Goal: Task Accomplishment & Management: Use online tool/utility

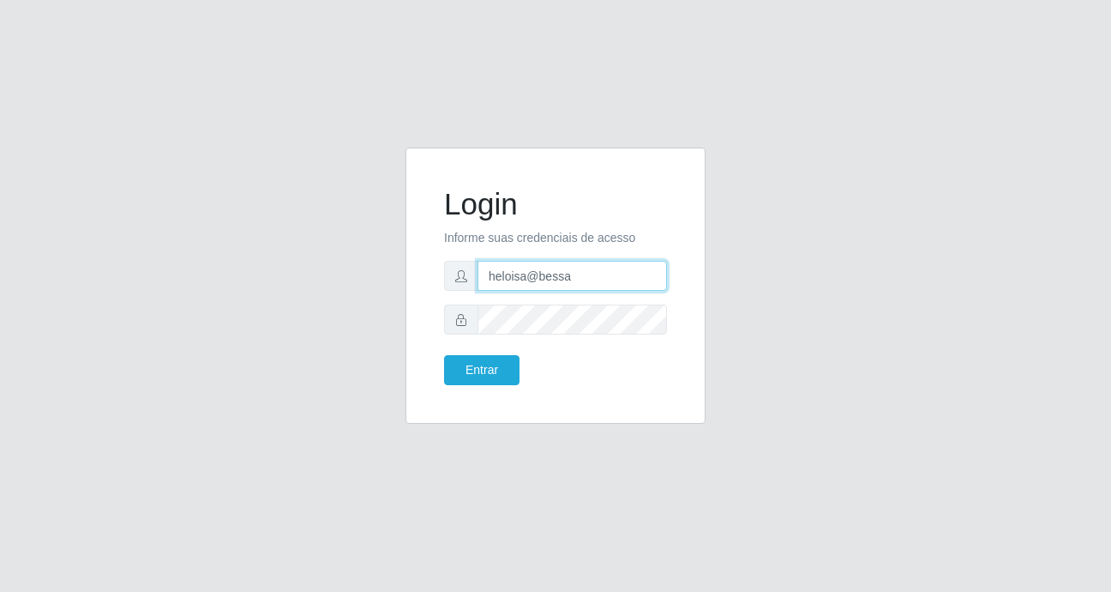
click at [584, 280] on input "heloisa@bessa" at bounding box center [572, 276] width 189 height 30
click at [579, 280] on input "Fabiana@b9" at bounding box center [572, 276] width 189 height 30
type input "Yohanna@bessa"
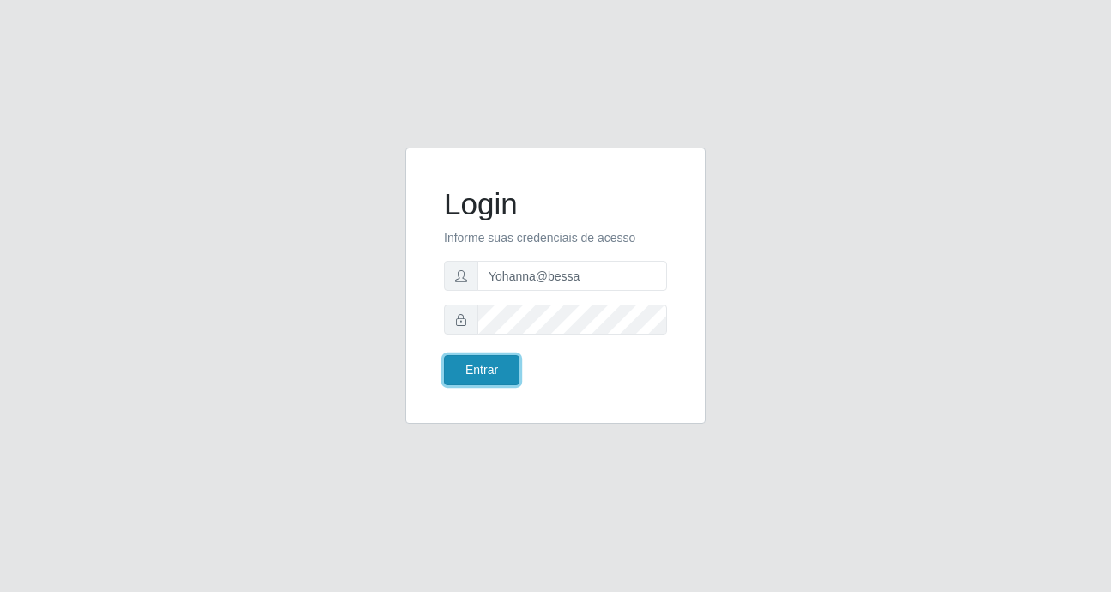
click at [500, 378] on button "Entrar" at bounding box center [481, 370] width 75 height 30
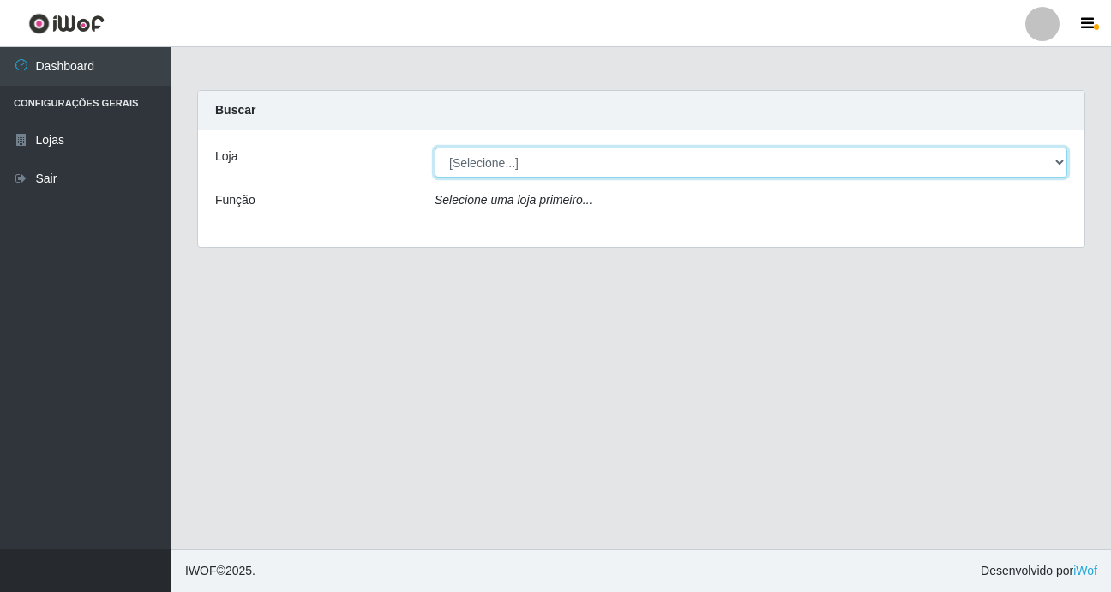
click at [1057, 163] on select "[Selecione...] Bemais Supermercados - B9 Bessa" at bounding box center [751, 162] width 633 height 30
select select "410"
click at [435, 147] on select "[Selecione...] Bemais Supermercados - B9 Bessa" at bounding box center [751, 162] width 633 height 30
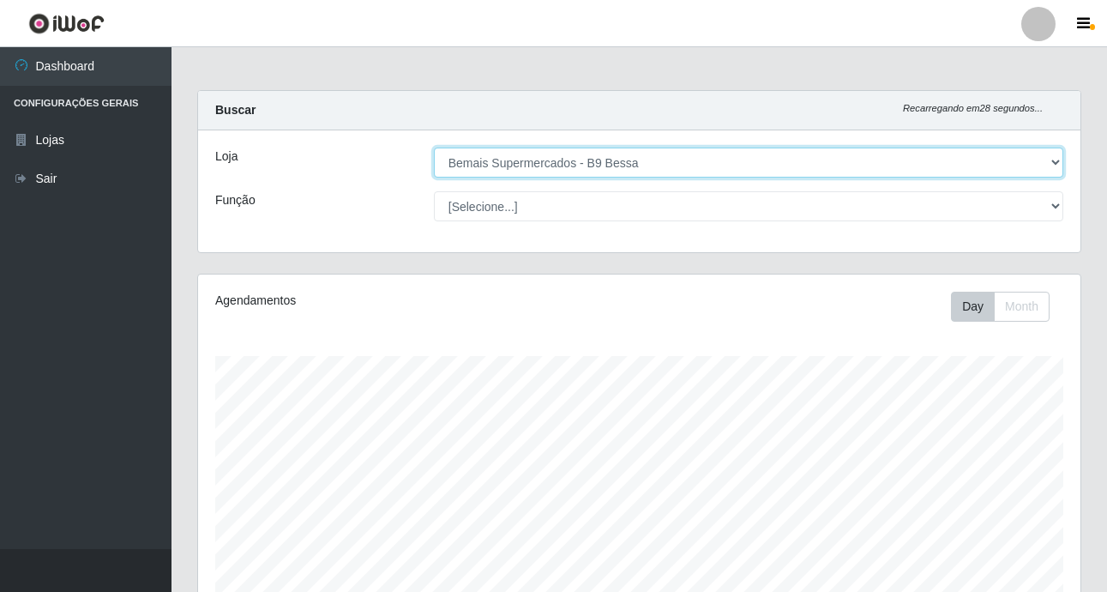
scroll to position [356, 882]
